Goal: Check status: Check status

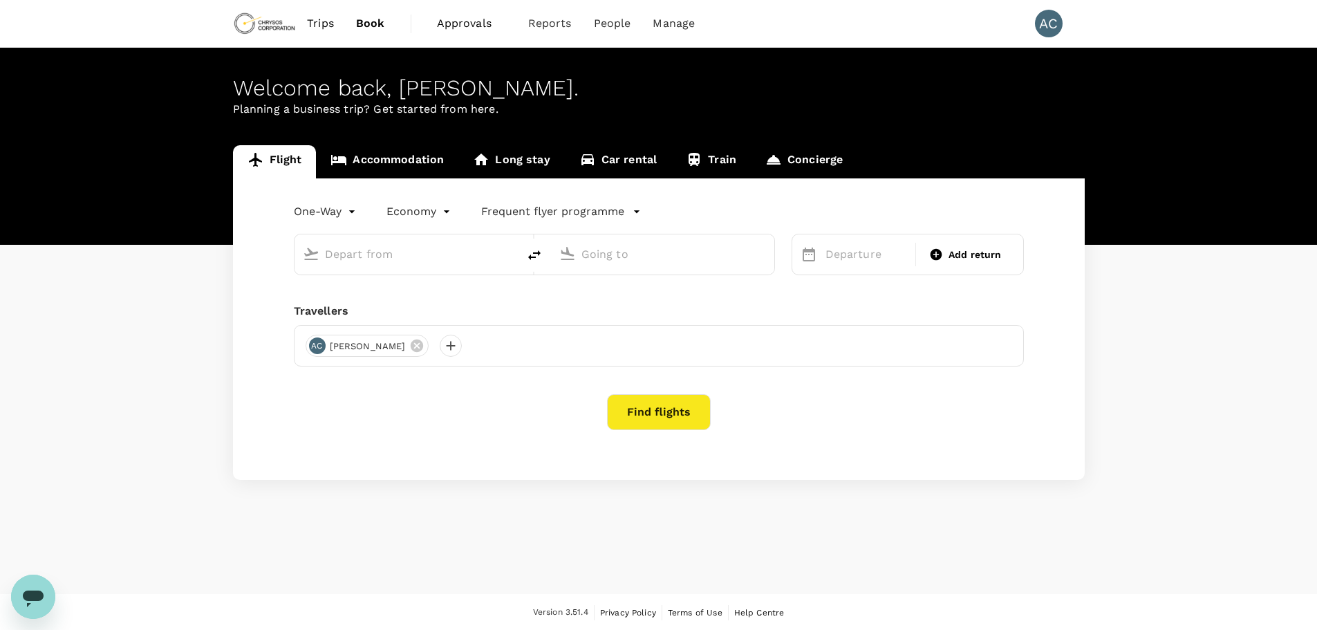
type input "Toronto [PERSON_NAME] Intl (YYZ)"
type input "Vancouver Intl (YVR)"
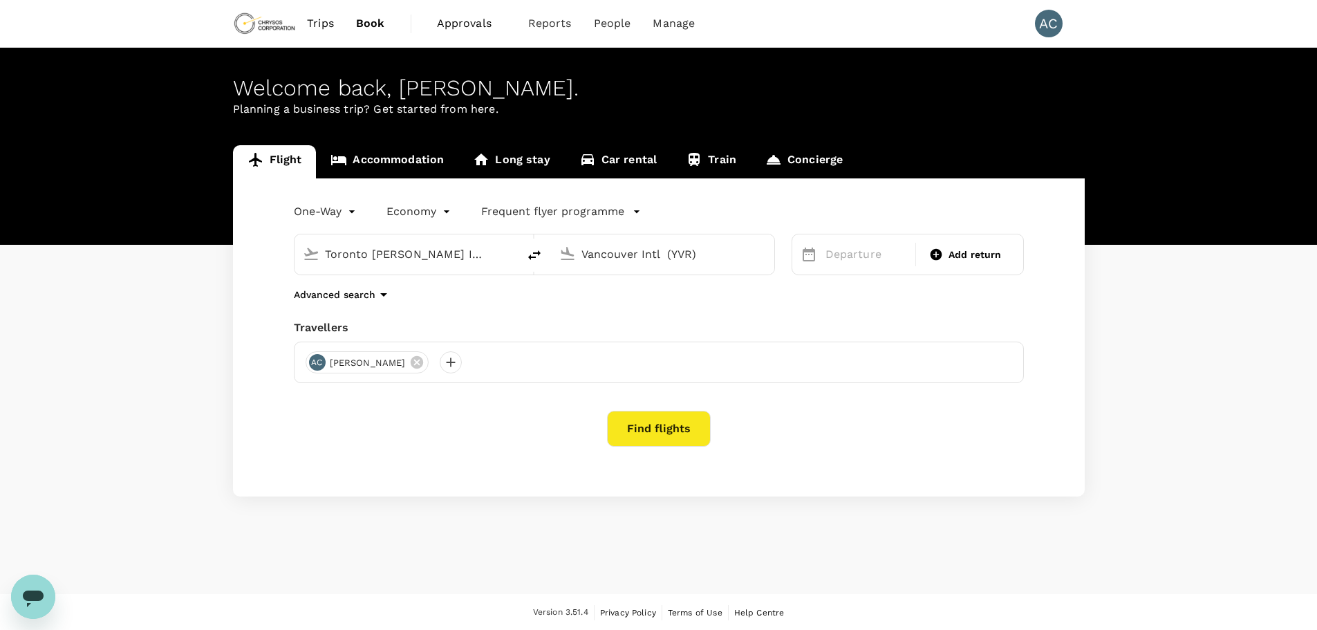
click at [479, 22] on span "Approvals" at bounding box center [471, 23] width 69 height 17
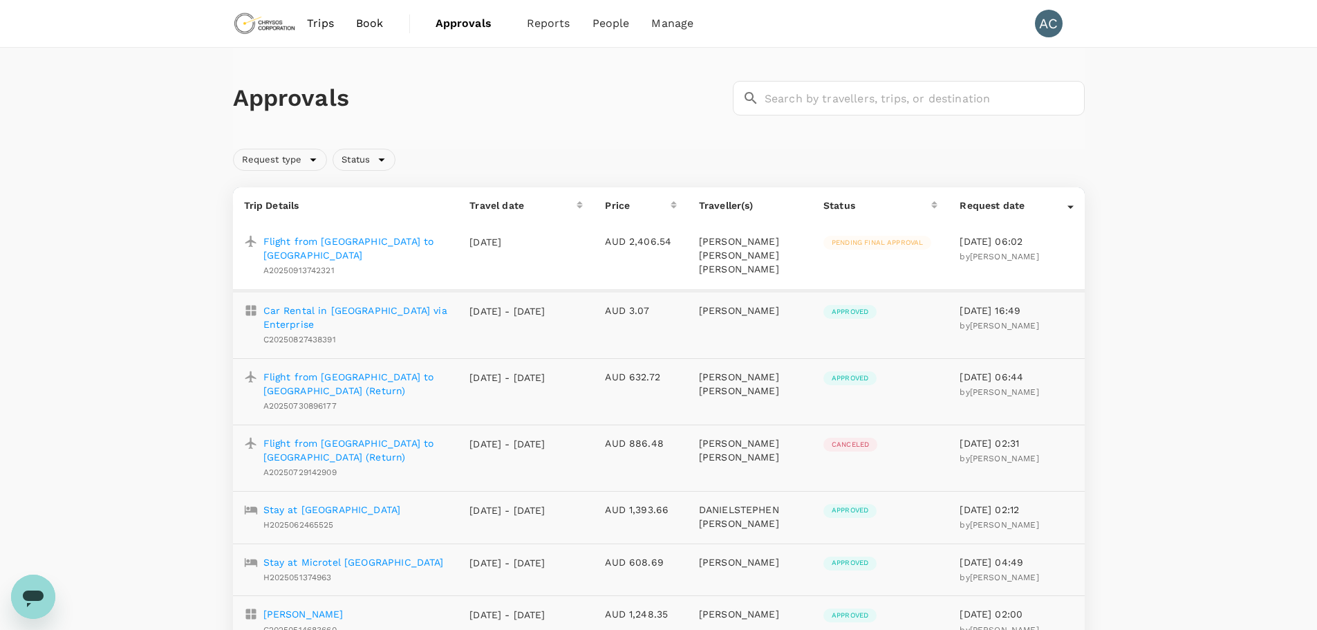
click at [338, 242] on p "Flight from [GEOGRAPHIC_DATA] to [GEOGRAPHIC_DATA]" at bounding box center [355, 248] width 185 height 28
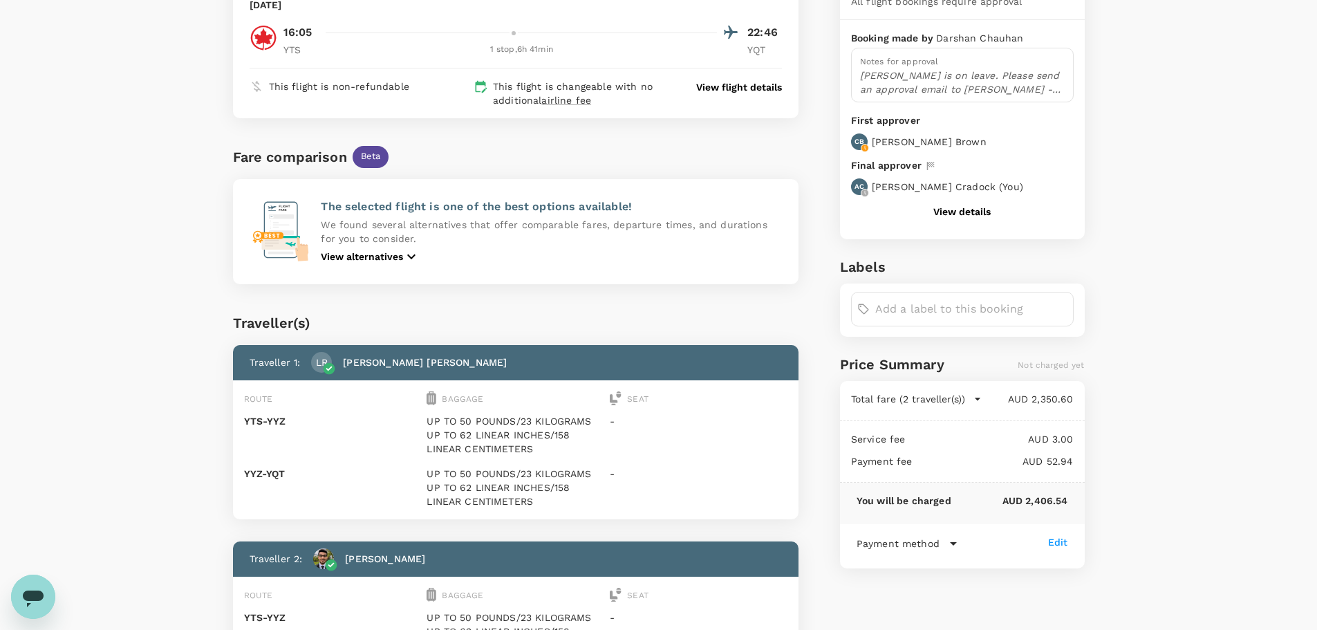
scroll to position [207, 0]
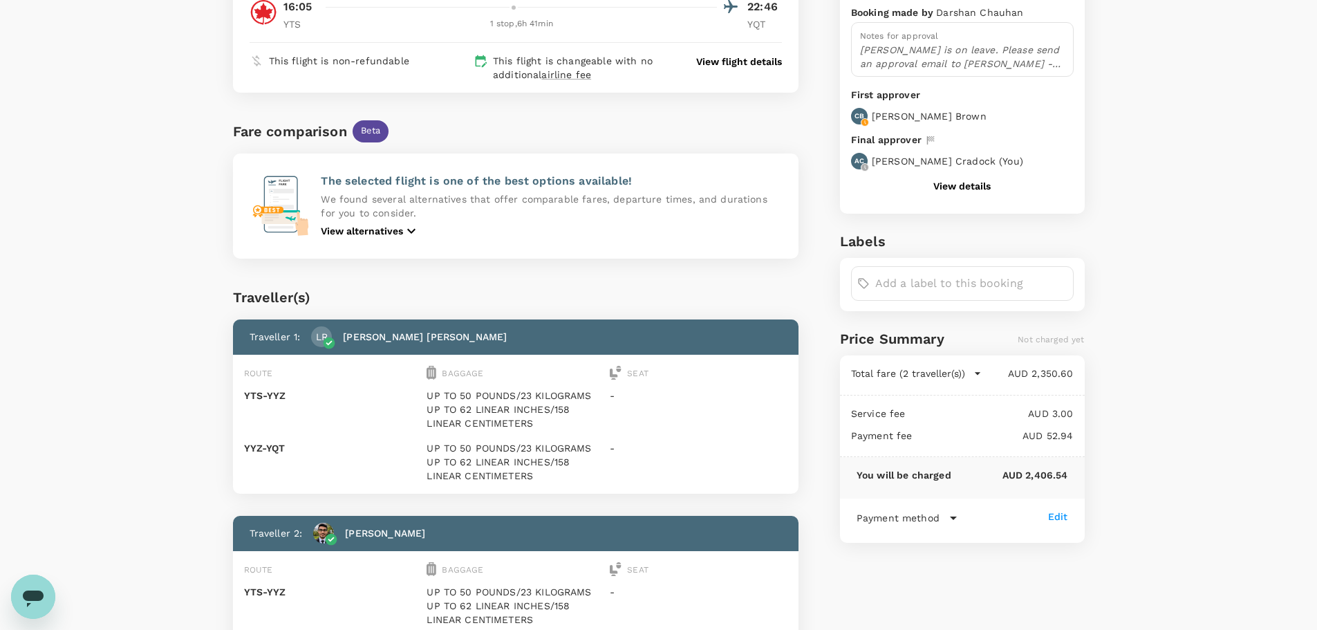
click at [980, 374] on icon "button" at bounding box center [978, 374] width 14 height 14
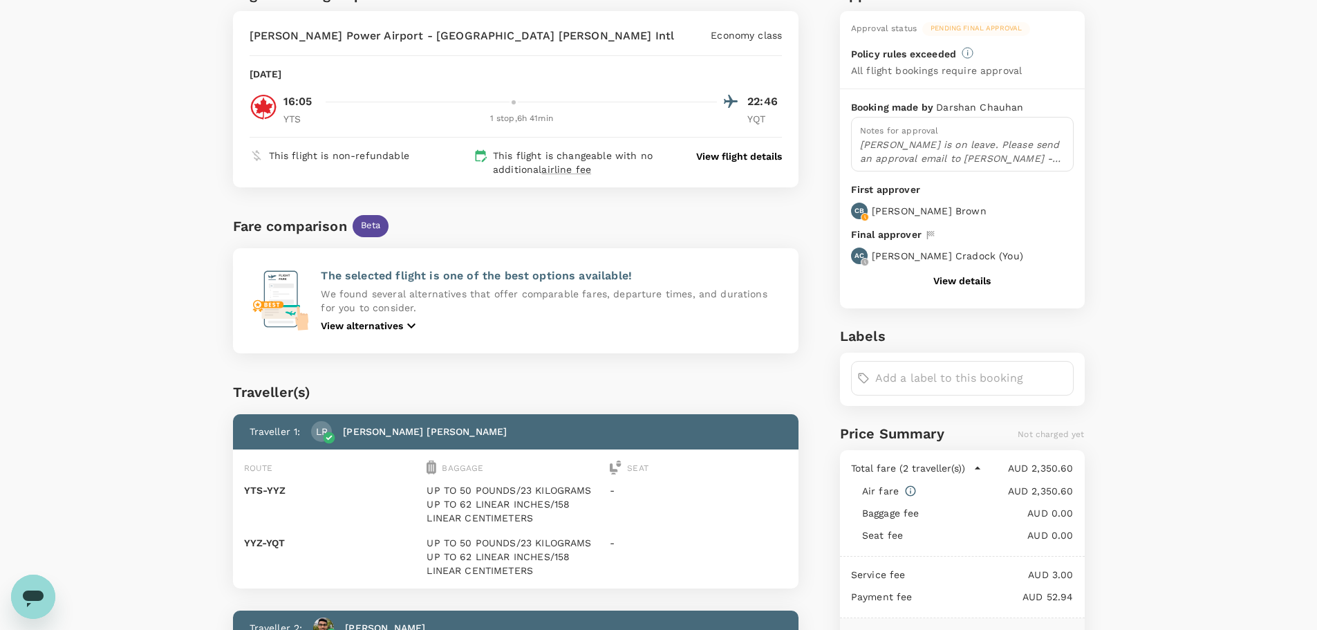
scroll to position [0, 0]
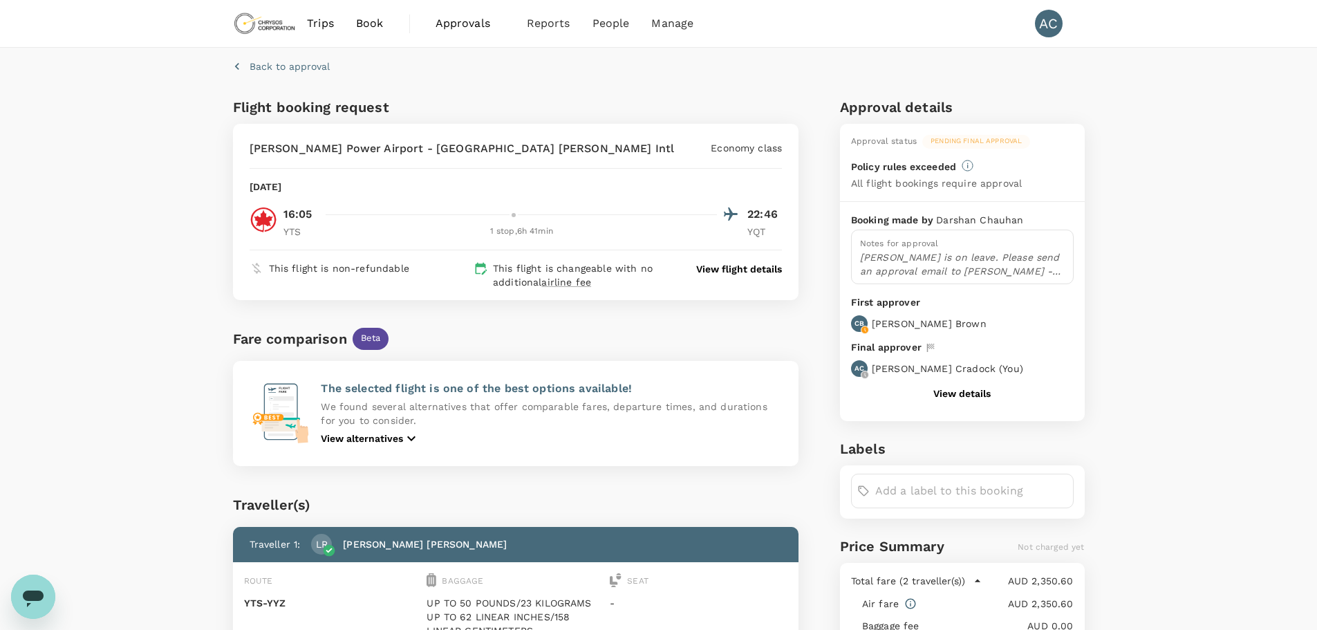
click at [950, 391] on button "View details" at bounding box center [962, 393] width 57 height 11
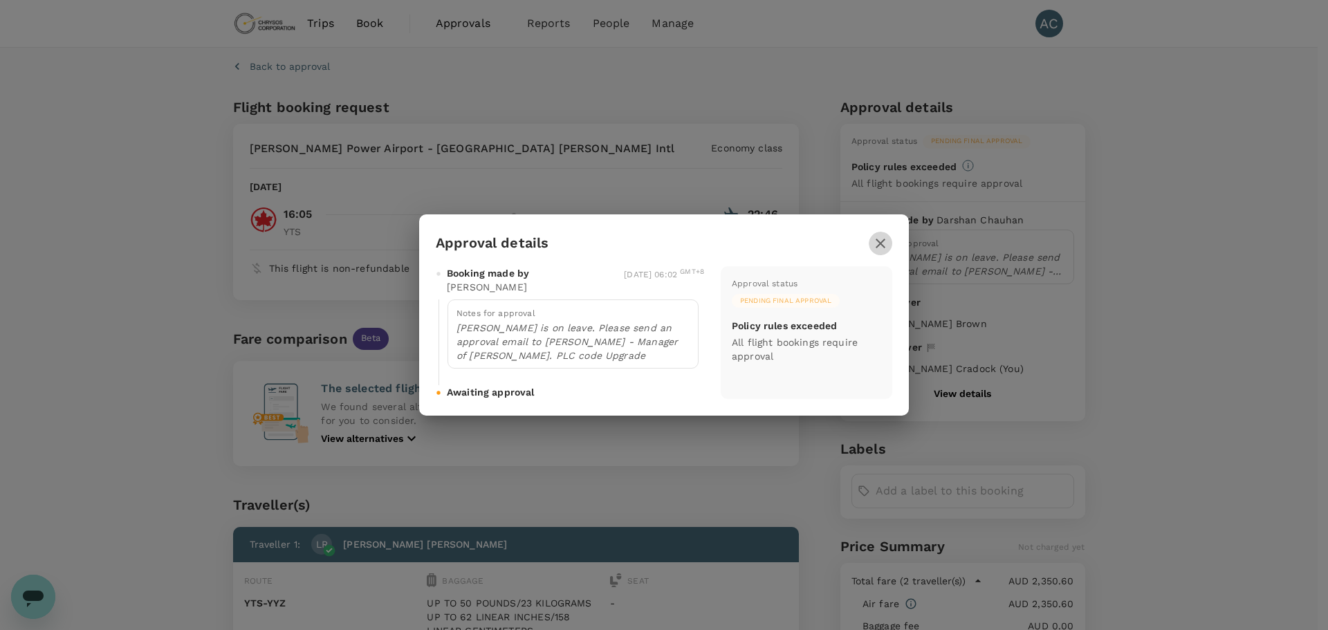
click at [879, 243] on icon "button" at bounding box center [881, 244] width 10 height 10
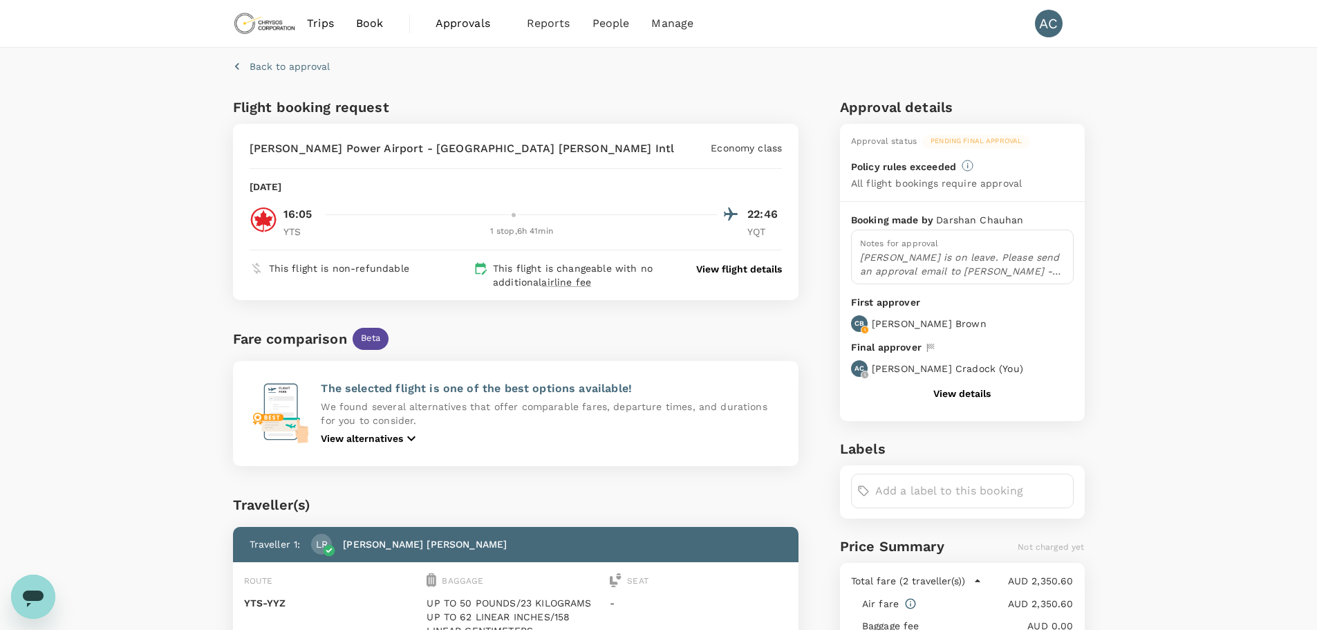
click at [952, 392] on button "View details" at bounding box center [962, 393] width 57 height 11
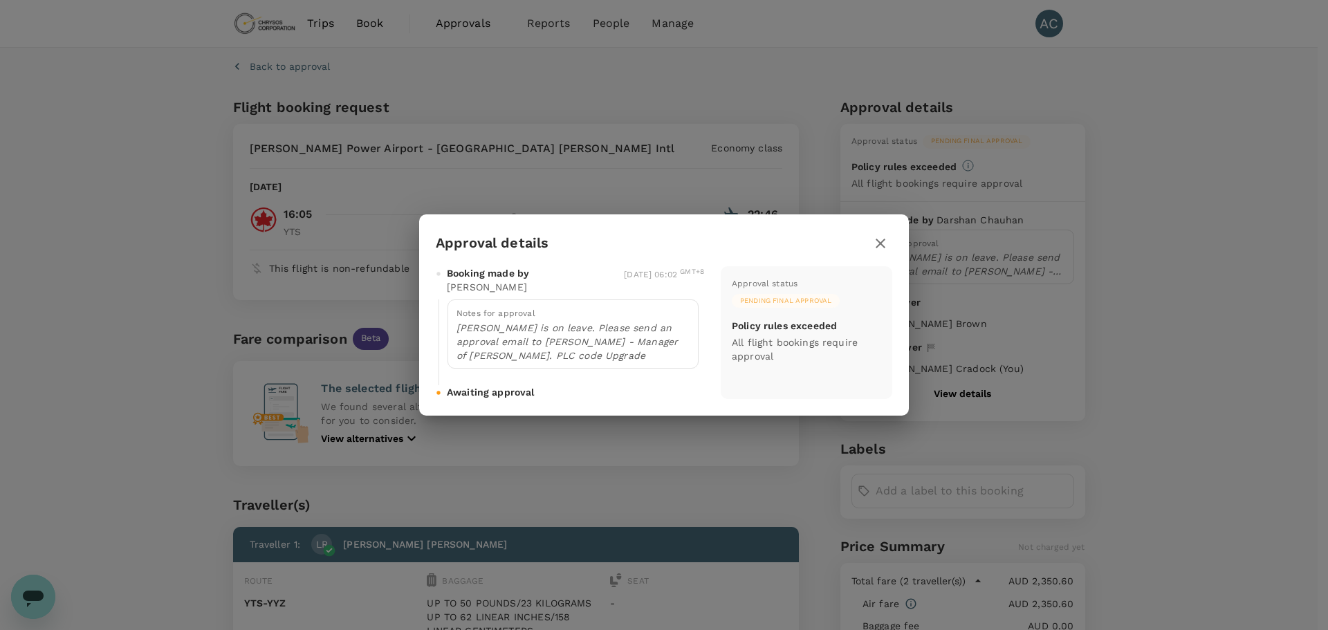
click at [885, 244] on icon "button" at bounding box center [880, 243] width 17 height 17
